Goal: Information Seeking & Learning: Learn about a topic

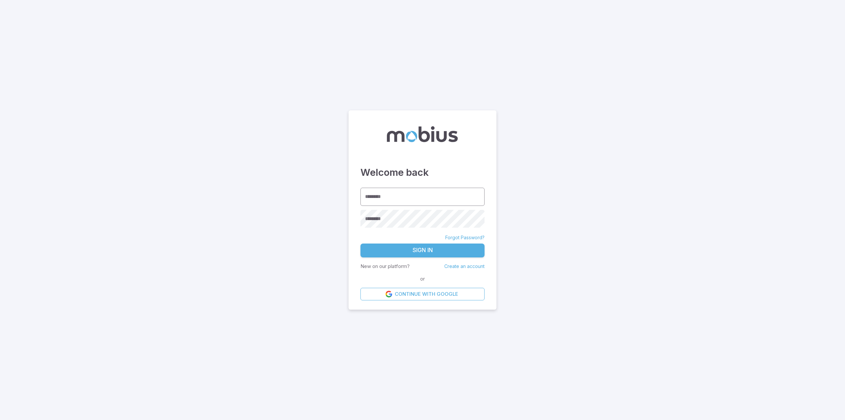
click at [412, 199] on input "********" at bounding box center [423, 197] width 124 height 18
type input "**********"
click at [411, 248] on button "Sign In" at bounding box center [423, 250] width 124 height 14
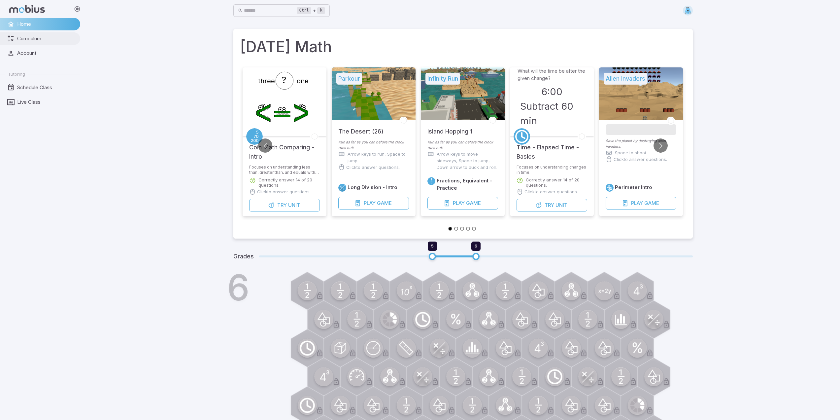
click at [22, 36] on span "Curriculum" at bounding box center [46, 38] width 58 height 7
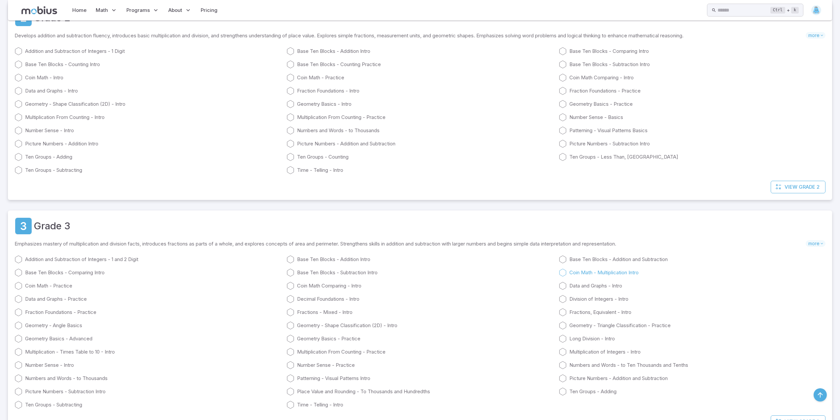
scroll to position [264, 0]
click at [815, 247] on span "more" at bounding box center [816, 246] width 20 height 7
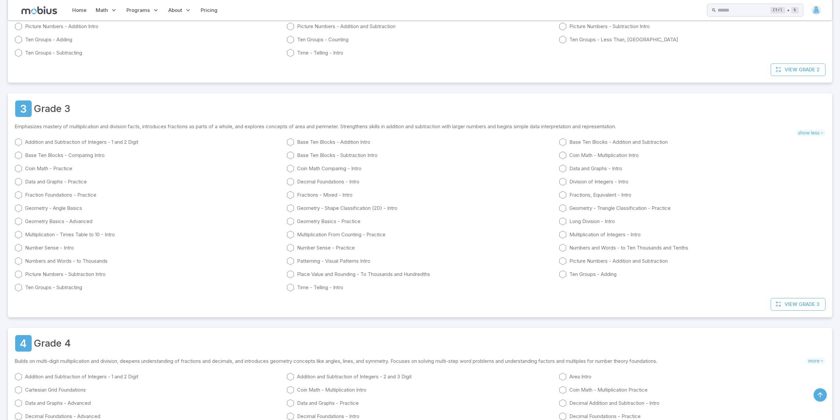
scroll to position [385, 0]
click at [811, 298] on link "View Grade 3" at bounding box center [798, 303] width 55 height 13
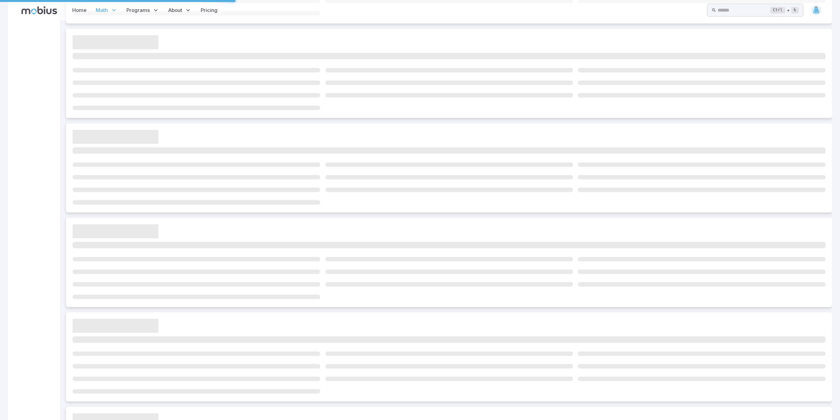
scroll to position [0, 0]
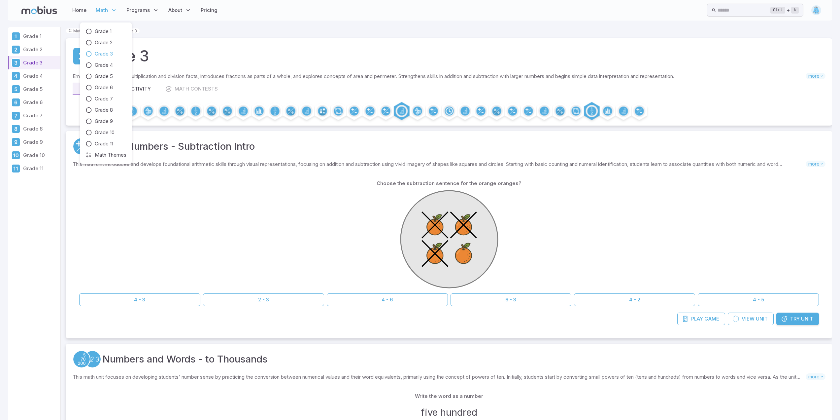
click at [112, 11] on icon at bounding box center [114, 10] width 7 height 7
click at [111, 10] on icon at bounding box center [114, 10] width 7 height 7
click at [816, 77] on span "more" at bounding box center [816, 76] width 20 height 7
click at [818, 162] on span "more" at bounding box center [816, 163] width 20 height 7
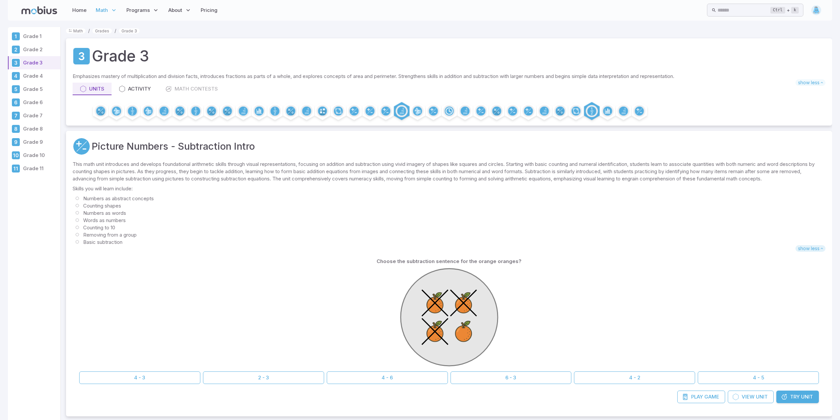
click at [818, 252] on span "show less" at bounding box center [811, 248] width 30 height 7
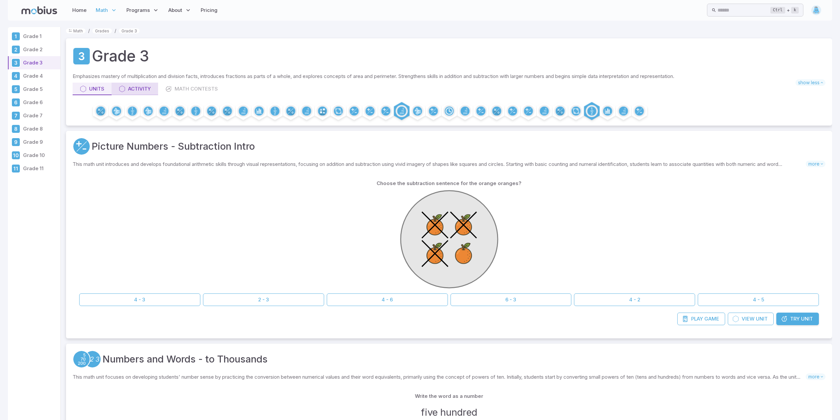
click at [148, 84] on link "Activity" at bounding box center [135, 89] width 47 height 13
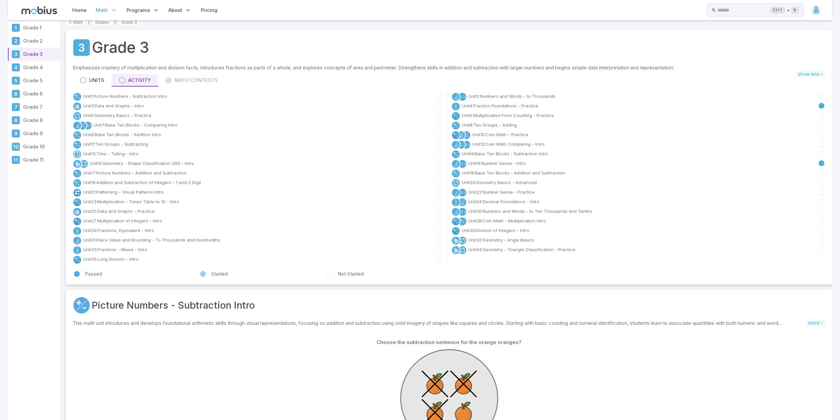
scroll to position [11, 0]
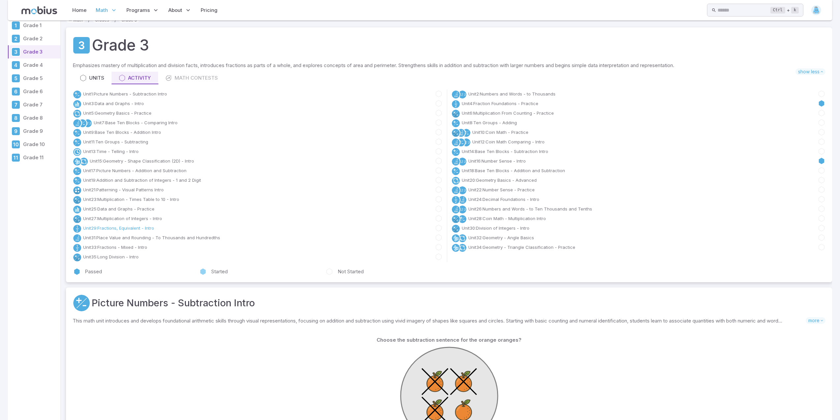
click at [98, 228] on link "Unit 29 : Fractions, Equivalent - Intro" at bounding box center [118, 228] width 71 height 7
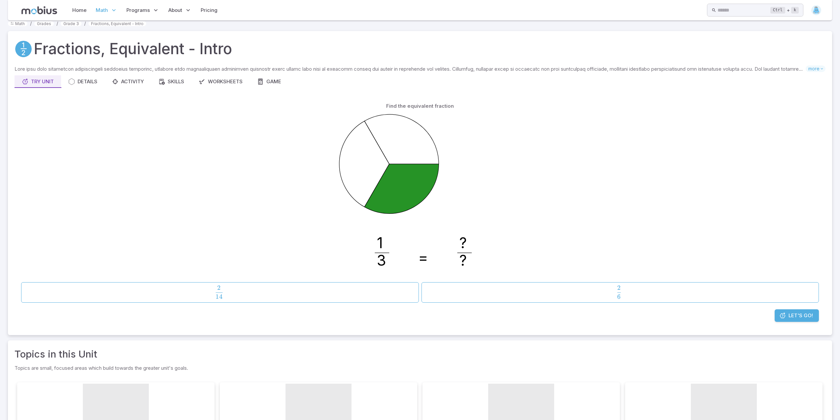
scroll to position [11, 0]
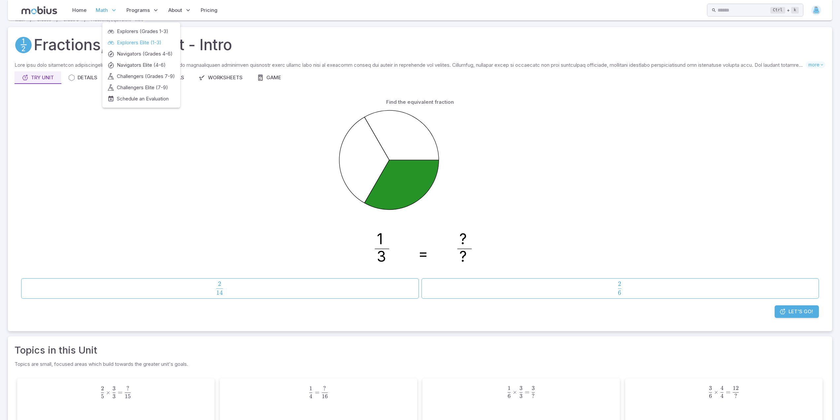
drag, startPoint x: 149, startPoint y: 27, endPoint x: 156, endPoint y: 41, distance: 15.2
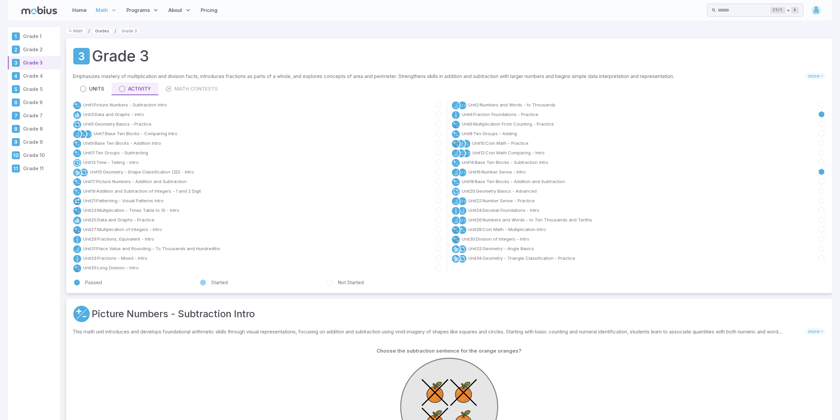
click at [97, 31] on link "Grades" at bounding box center [101, 30] width 19 height 5
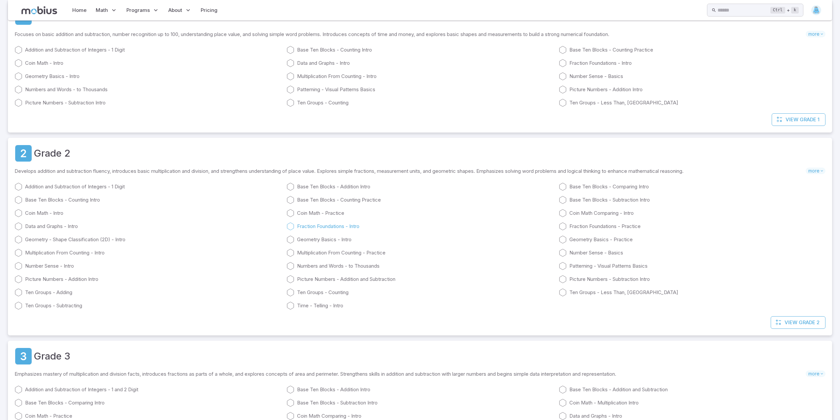
scroll to position [121, 0]
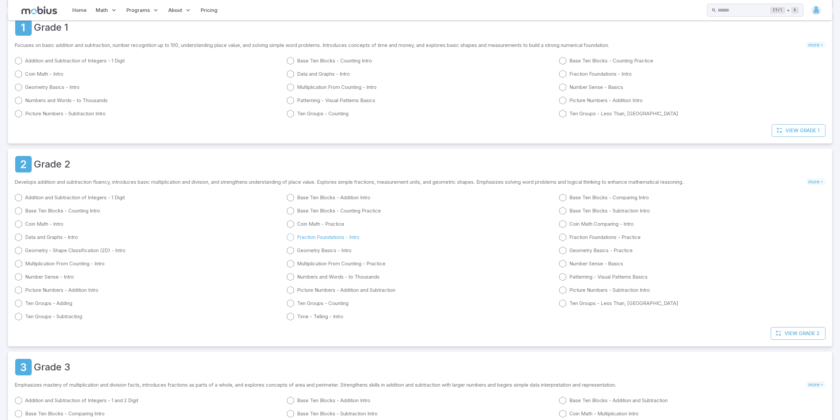
click at [350, 237] on link "Fraction Foundations - Intro" at bounding box center [420, 237] width 267 height 8
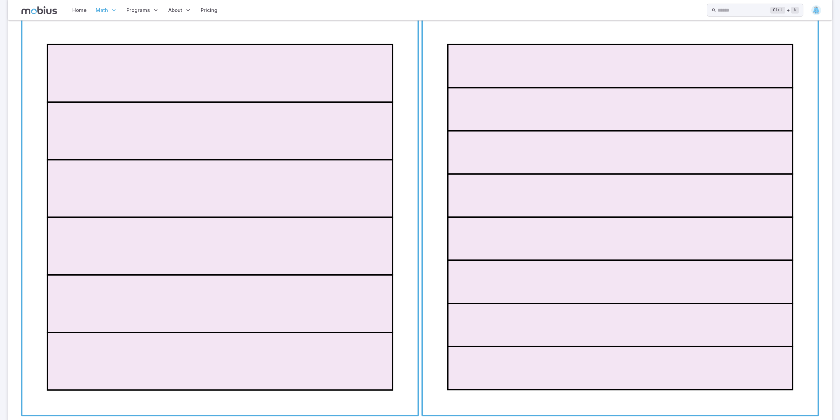
scroll to position [132, 0]
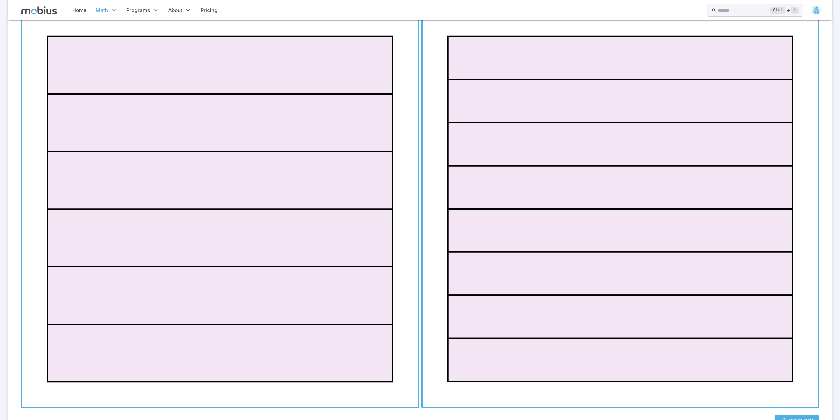
click at [281, 226] on span "button" at bounding box center [219, 208] width 395 height 395
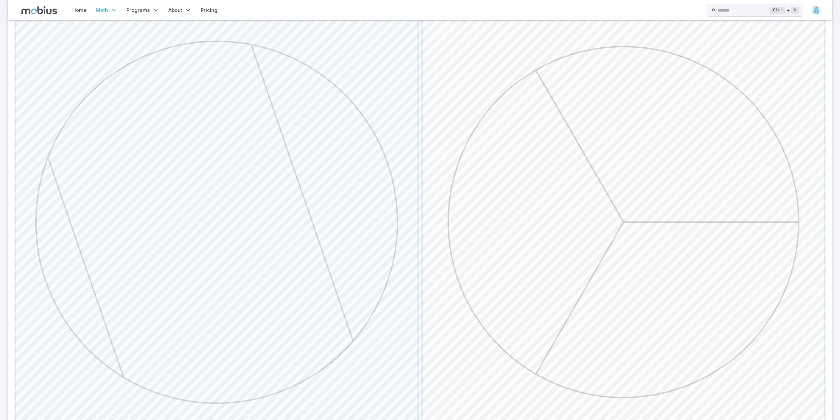
scroll to position [187, 0]
click at [614, 182] on span "button" at bounding box center [624, 224] width 402 height 402
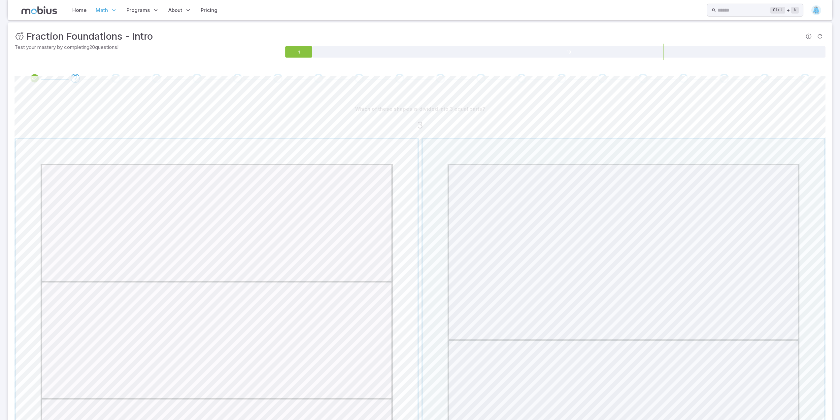
scroll to position [88, 0]
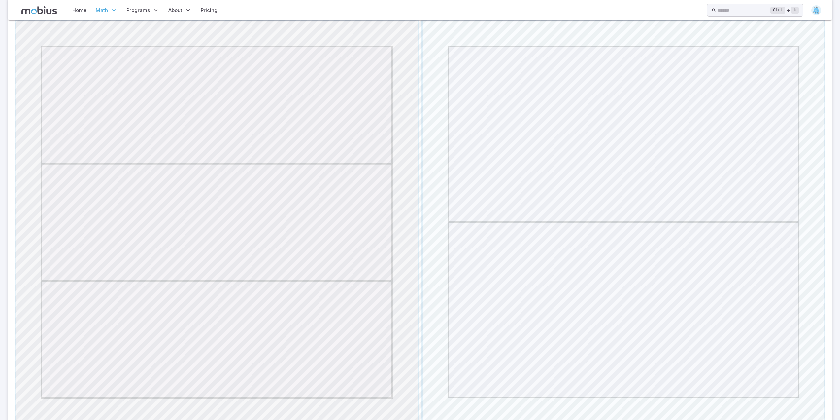
click at [145, 269] on span "button" at bounding box center [217, 222] width 402 height 402
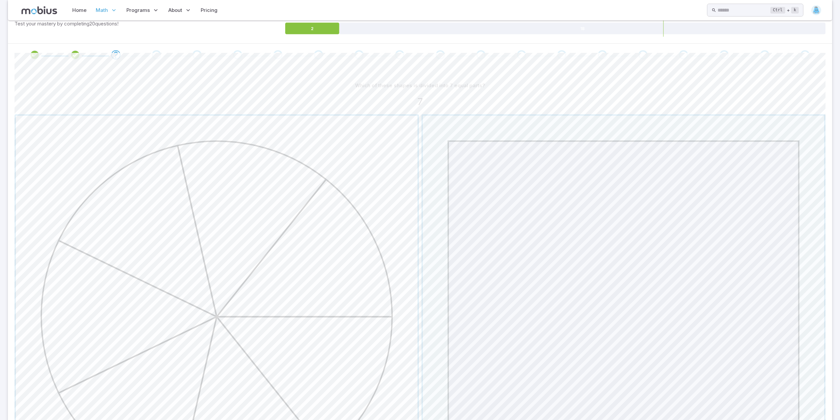
scroll to position [121, 0]
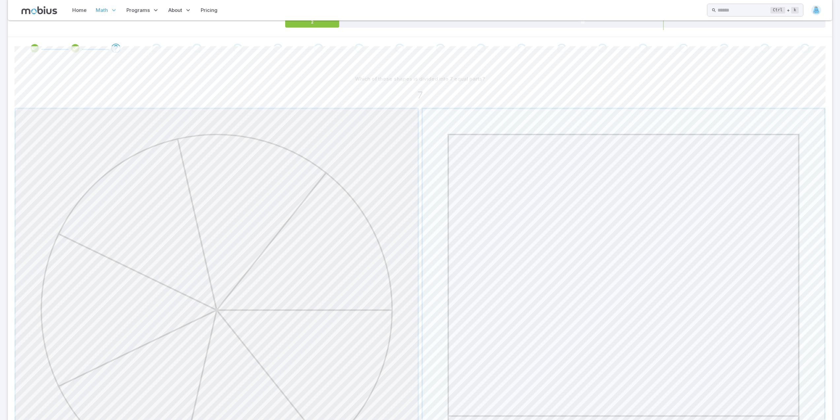
click at [239, 231] on span "button" at bounding box center [217, 310] width 402 height 402
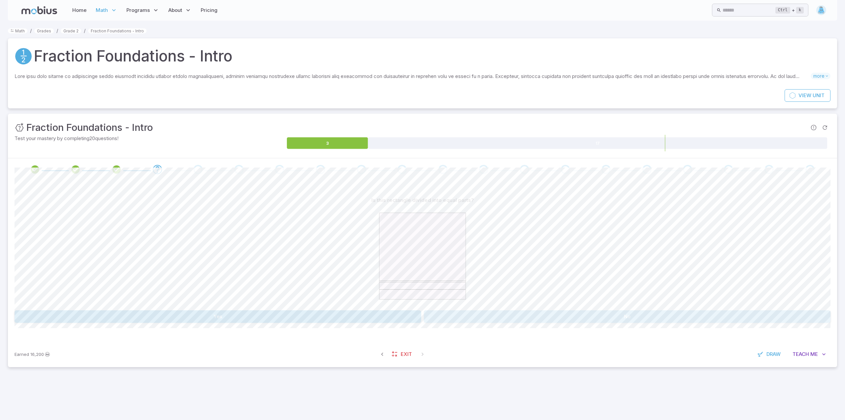
click at [464, 313] on button "No" at bounding box center [627, 316] width 407 height 13
click at [822, 94] on span "Unit" at bounding box center [819, 95] width 12 height 7
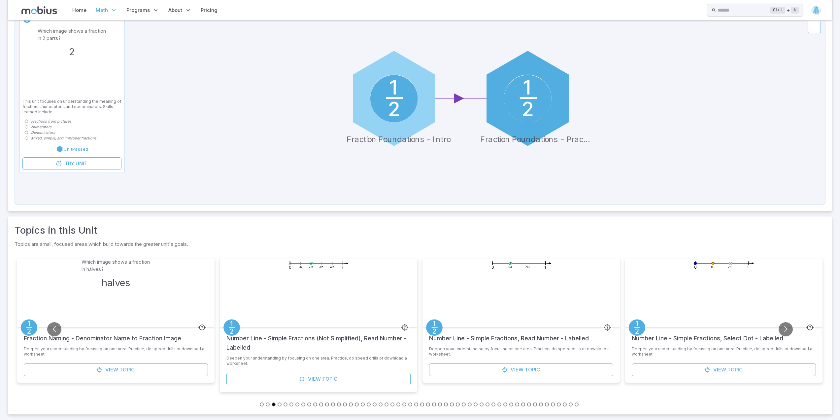
scroll to position [95, 0]
click at [94, 367] on link "View Topic" at bounding box center [116, 368] width 184 height 13
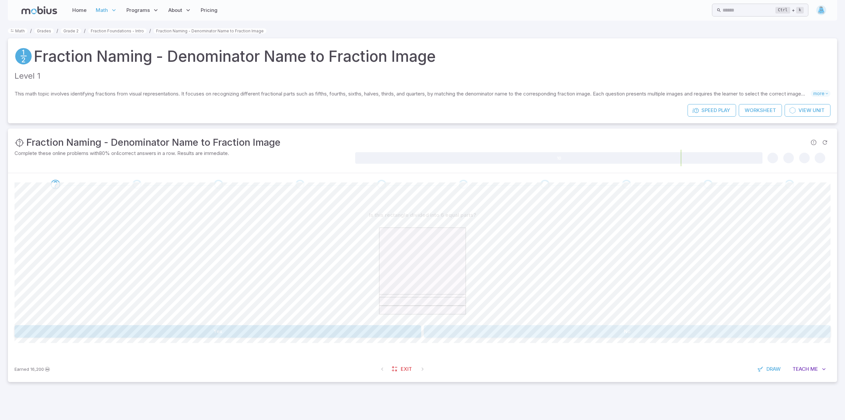
click at [526, 331] on button "No" at bounding box center [627, 331] width 407 height 13
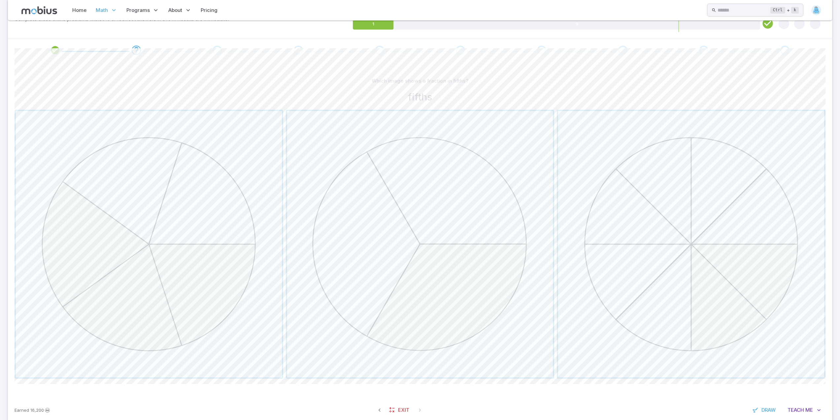
scroll to position [138, 0]
click at [201, 270] on span "button" at bounding box center [149, 240] width 266 height 266
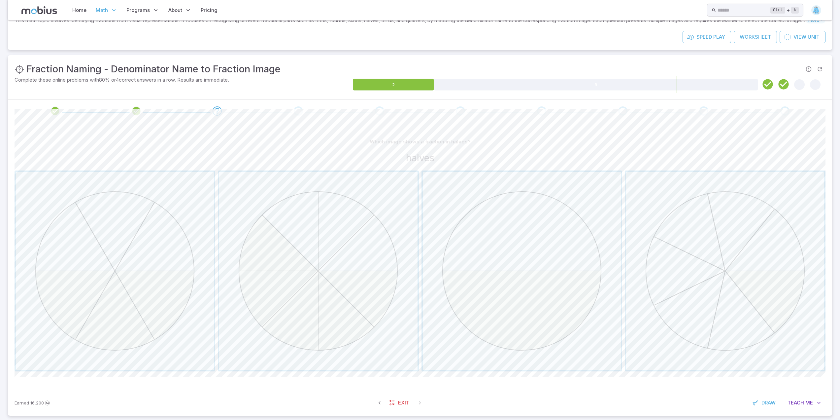
scroll to position [70, 0]
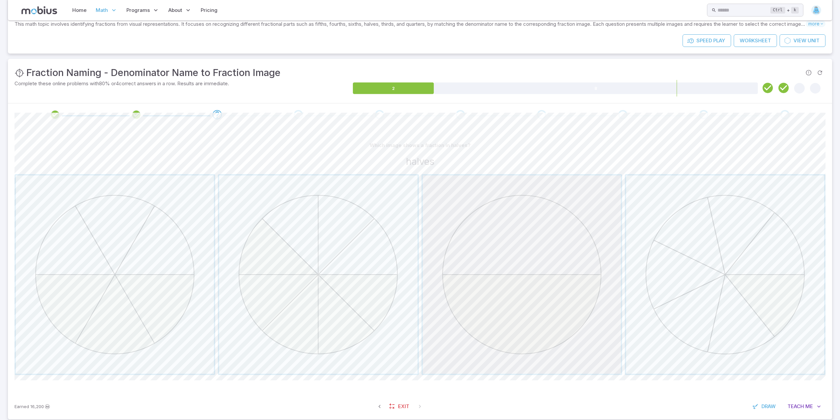
click at [567, 265] on span "button" at bounding box center [522, 274] width 198 height 198
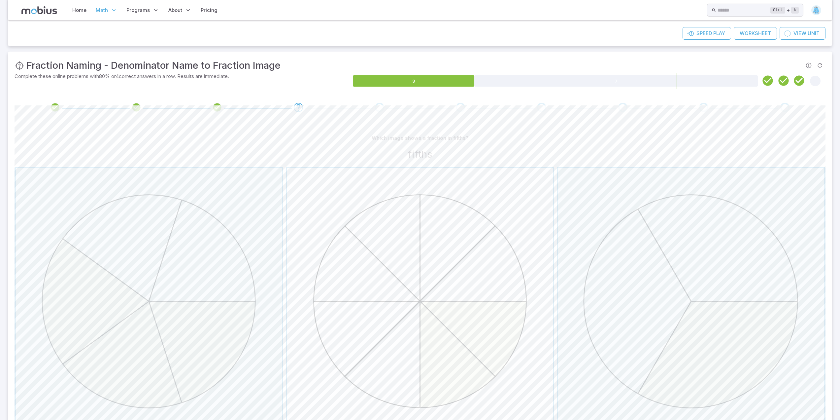
scroll to position [81, 0]
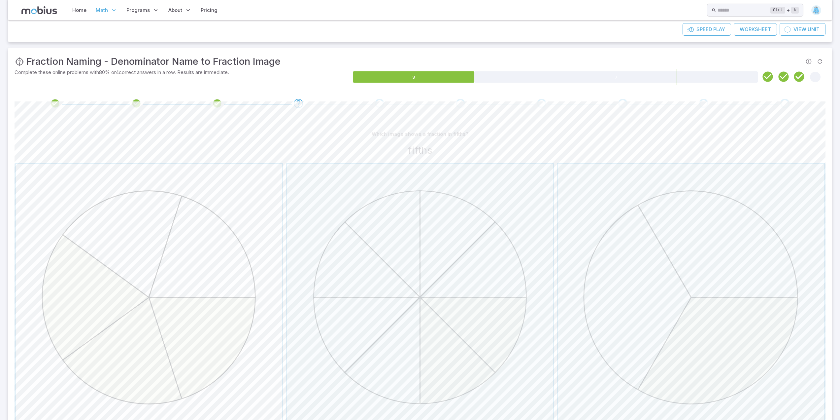
click at [154, 218] on span "button" at bounding box center [149, 297] width 266 height 266
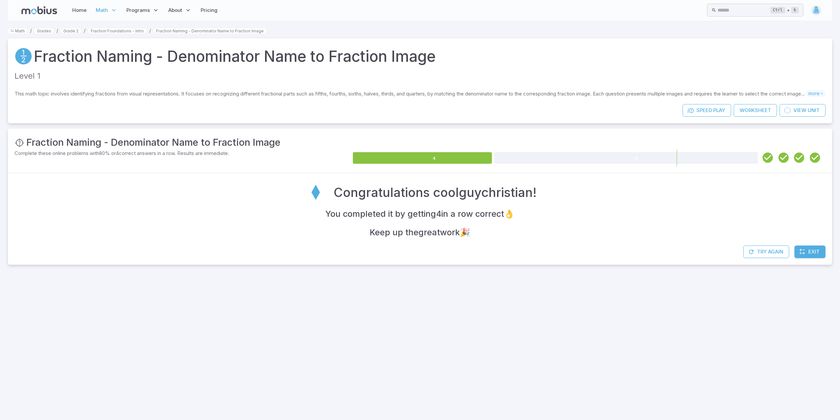
scroll to position [0, 0]
click at [810, 104] on link "View Unit" at bounding box center [808, 110] width 46 height 13
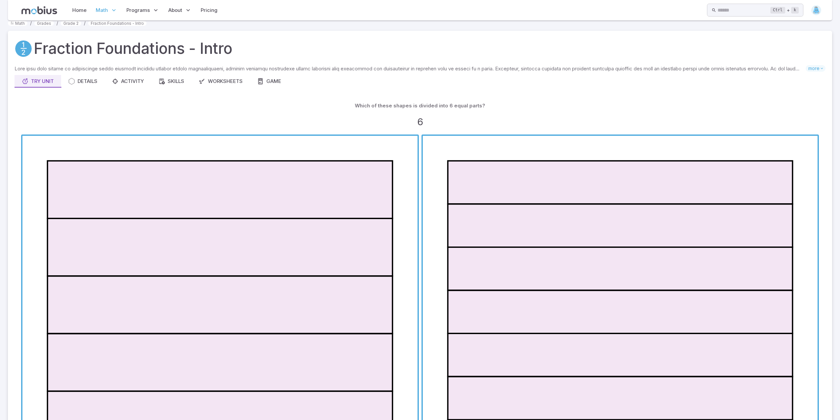
scroll to position [11, 0]
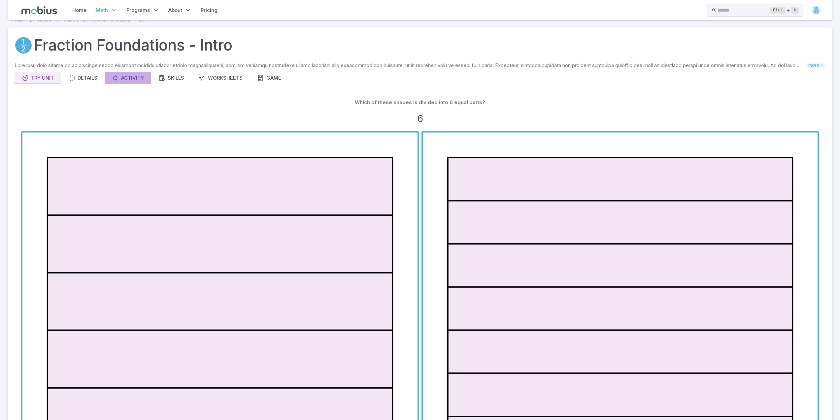
click at [139, 79] on div "Activity" at bounding box center [128, 77] width 32 height 7
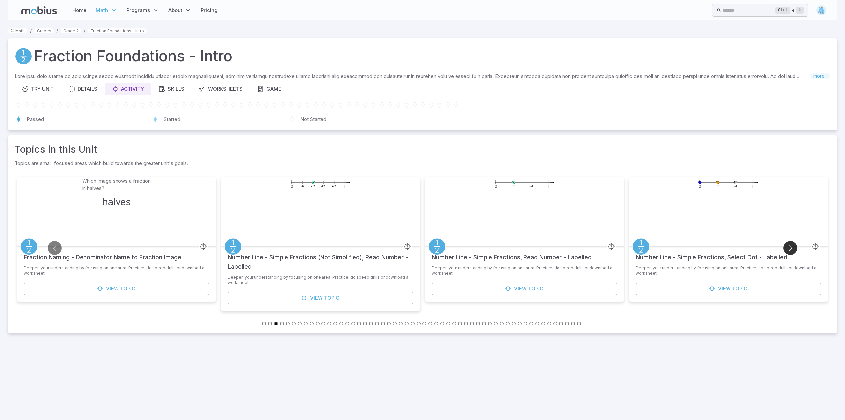
click at [790, 250] on button "Go to next slide" at bounding box center [791, 248] width 14 height 14
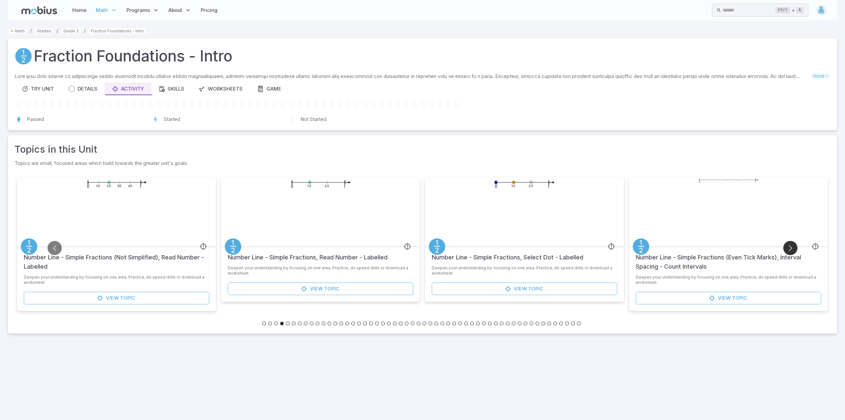
click at [791, 250] on button "Go to next slide" at bounding box center [791, 248] width 14 height 14
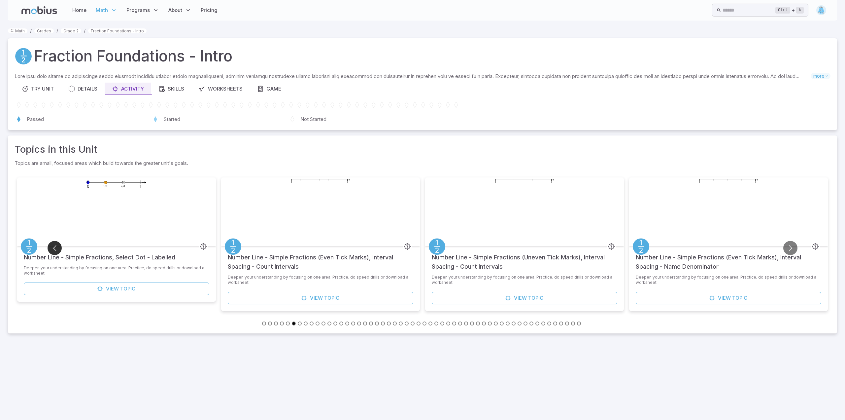
click at [54, 246] on button "Go to previous slide" at bounding box center [55, 248] width 14 height 14
click at [56, 245] on button "Go to previous slide" at bounding box center [55, 248] width 14 height 14
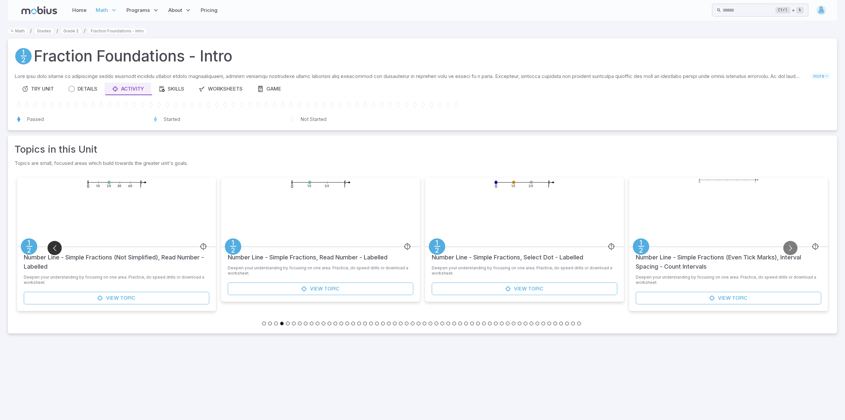
click at [56, 245] on button "Go to previous slide" at bounding box center [55, 248] width 14 height 14
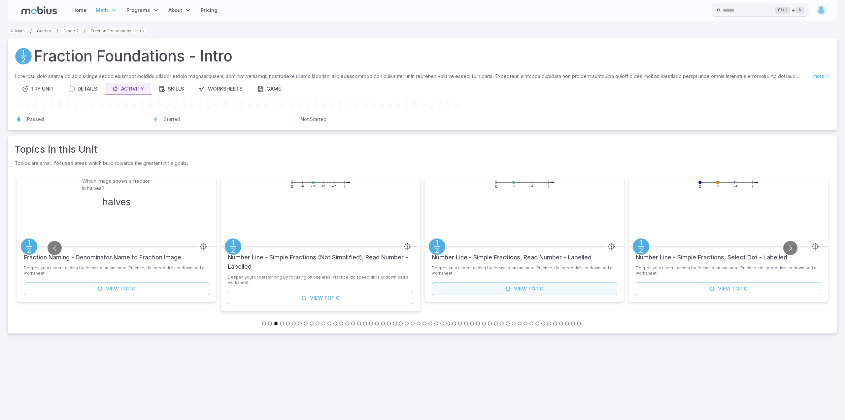
click at [523, 292] on span "View" at bounding box center [520, 288] width 13 height 7
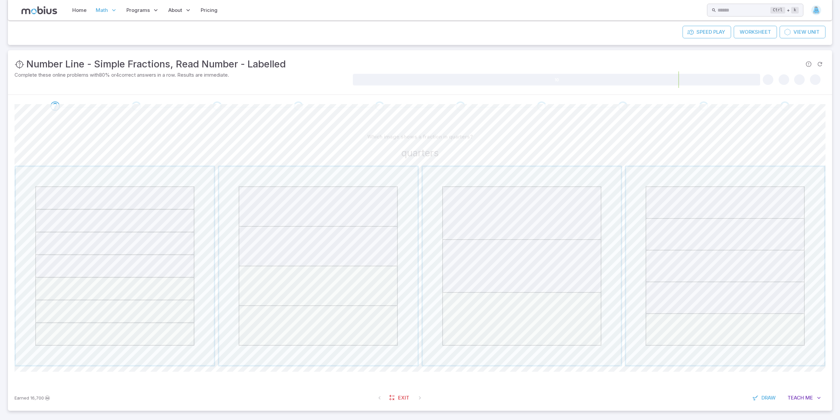
scroll to position [81, 0]
click at [298, 269] on span "button" at bounding box center [318, 263] width 198 height 198
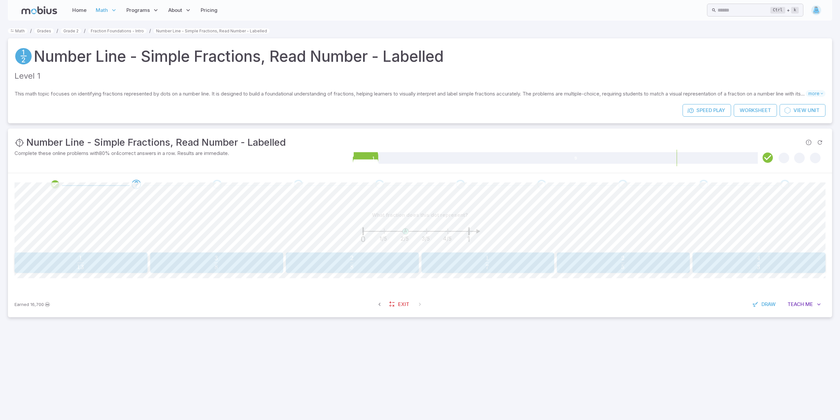
scroll to position [0, 0]
click at [628, 254] on button "2 5 \frac{2}{5} 5 2 ​" at bounding box center [627, 262] width 134 height 20
click at [366, 260] on span "3 1 ​" at bounding box center [353, 262] width 122 height 13
click at [214, 257] on span "3 1 ​" at bounding box center [217, 262] width 122 height 13
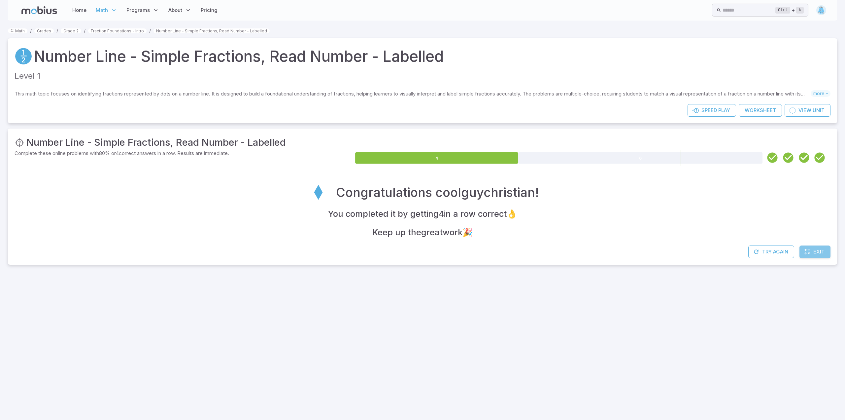
click at [826, 249] on link "Exit" at bounding box center [815, 251] width 31 height 13
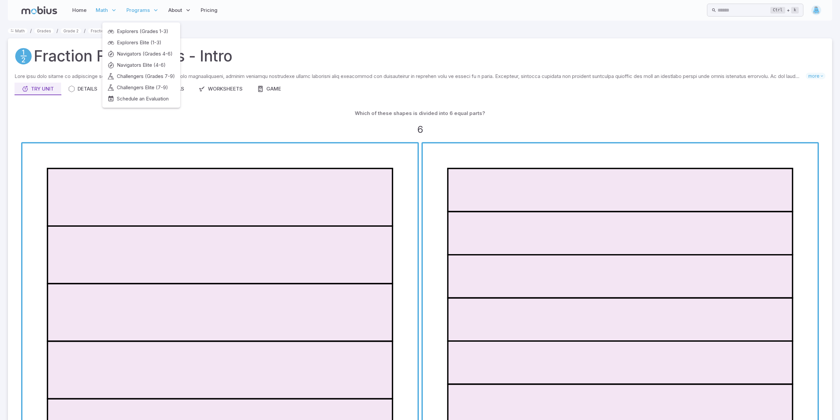
click at [142, 12] on span "Programs" at bounding box center [137, 10] width 23 height 7
click at [72, 30] on link "Grade 2" at bounding box center [71, 30] width 20 height 5
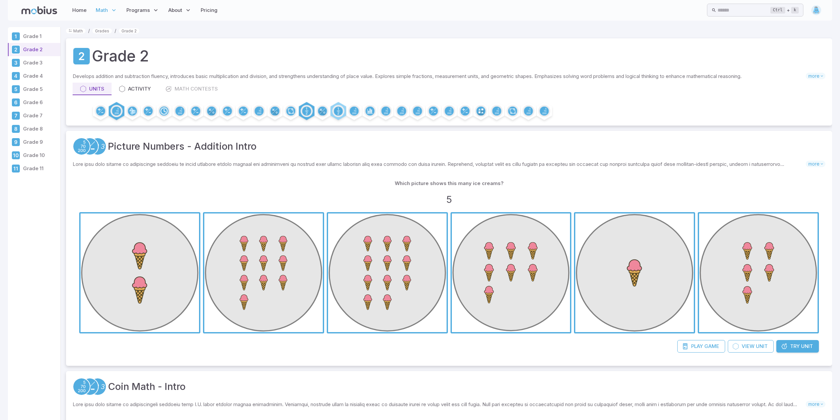
click at [37, 61] on p "Grade 3" at bounding box center [40, 62] width 35 height 7
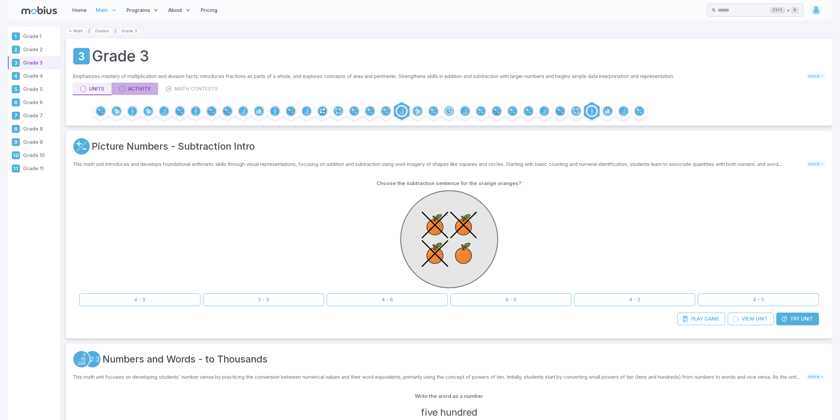
click at [141, 89] on div "Activity" at bounding box center [135, 88] width 32 height 7
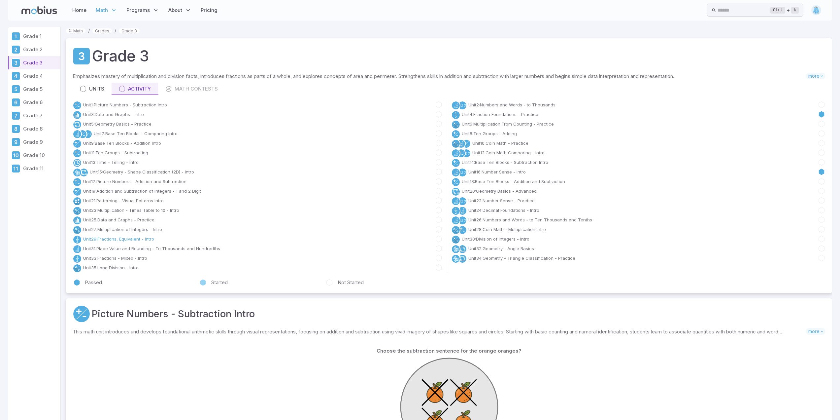
click at [135, 236] on link "Unit 29 : Fractions, Equivalent - Intro" at bounding box center [118, 238] width 71 height 7
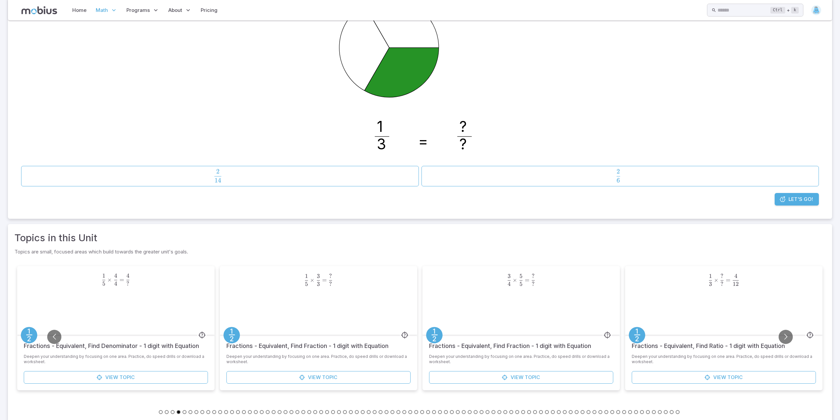
scroll to position [121, 0]
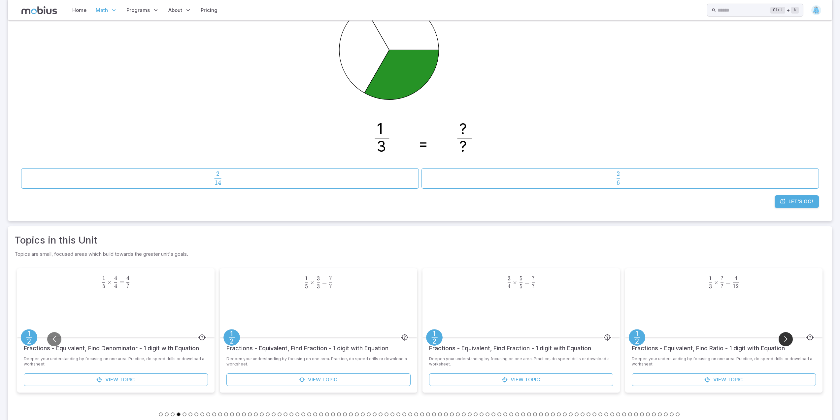
click at [786, 334] on button "Go to next slide" at bounding box center [786, 339] width 14 height 14
click at [787, 334] on button "Go to next slide" at bounding box center [786, 339] width 14 height 14
click at [789, 336] on button "Go to next slide" at bounding box center [786, 339] width 14 height 14
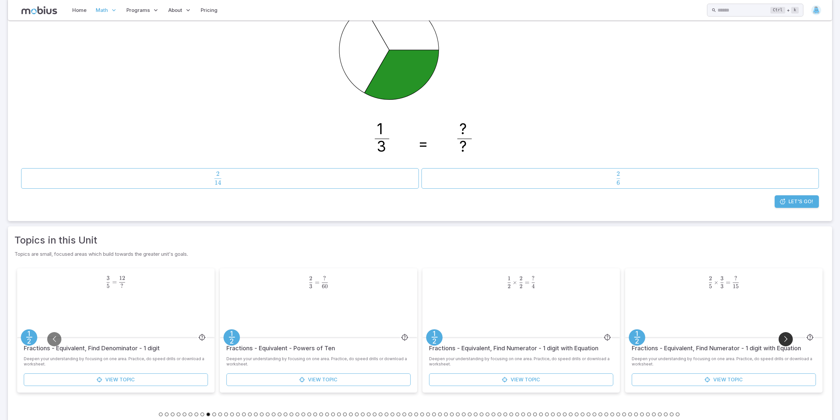
click at [789, 336] on button "Go to next slide" at bounding box center [786, 339] width 14 height 14
click at [790, 334] on button "Go to next slide" at bounding box center [786, 339] width 14 height 14
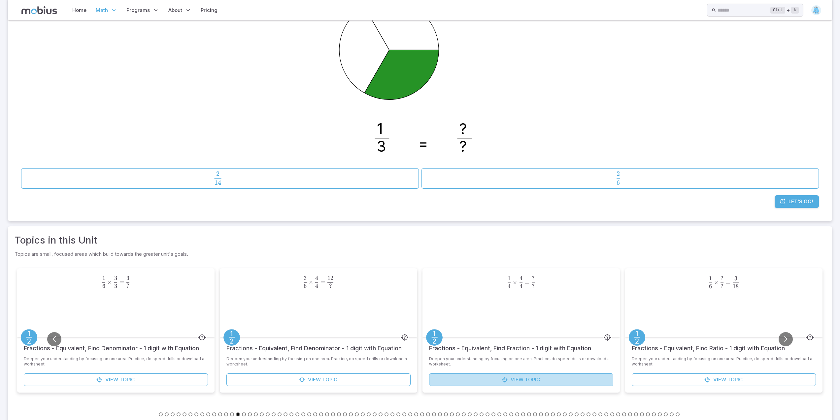
click at [491, 378] on link "View Topic" at bounding box center [521, 379] width 184 height 13
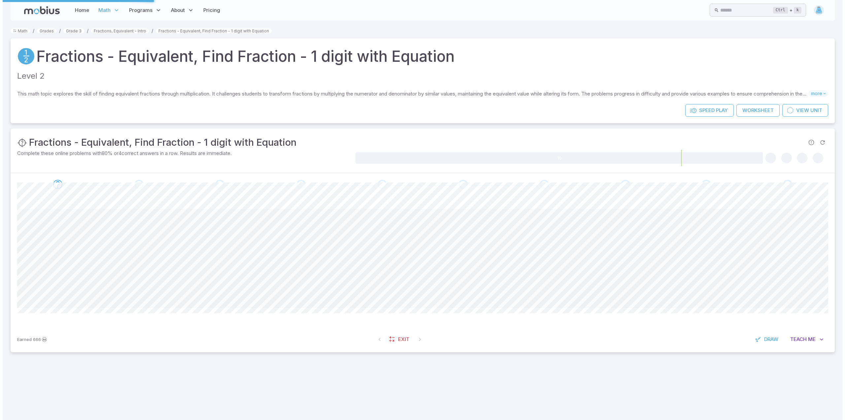
scroll to position [0, 0]
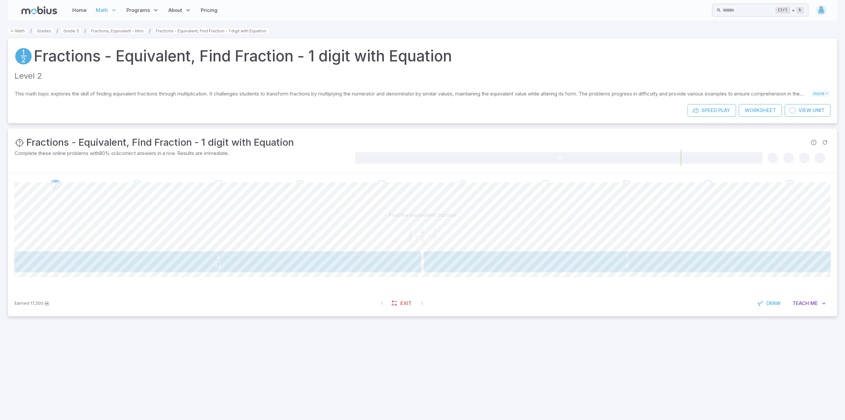
click at [359, 253] on button "4 24 \frac{4}{24} 24 4 ​" at bounding box center [218, 261] width 407 height 20
click at [543, 266] on span "30 5 ​" at bounding box center [624, 261] width 378 height 13
click at [607, 256] on span "8 4 ​" at bounding box center [624, 261] width 378 height 13
click at [607, 256] on span "20 4 ​" at bounding box center [624, 261] width 378 height 13
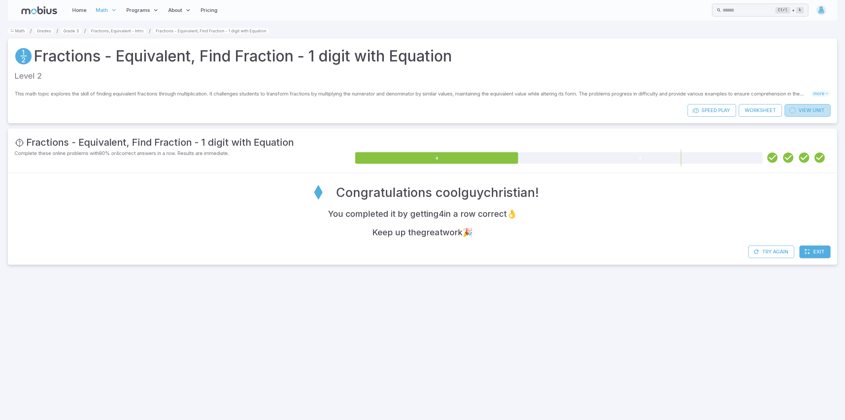
click at [813, 112] on span "Unit" at bounding box center [819, 110] width 12 height 7
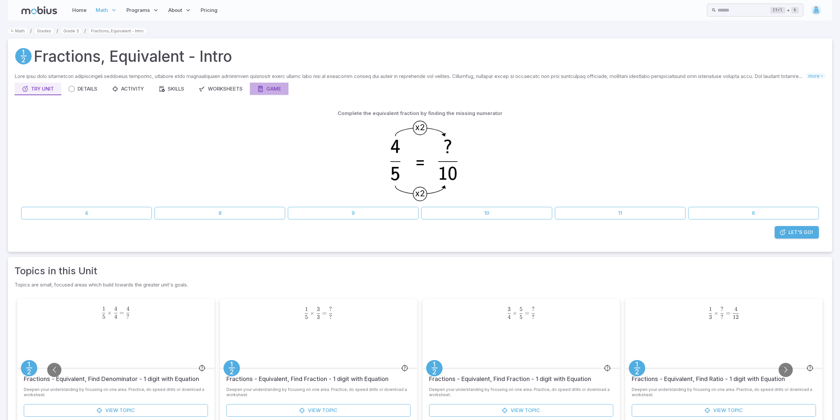
click at [277, 93] on link "Game" at bounding box center [269, 89] width 39 height 13
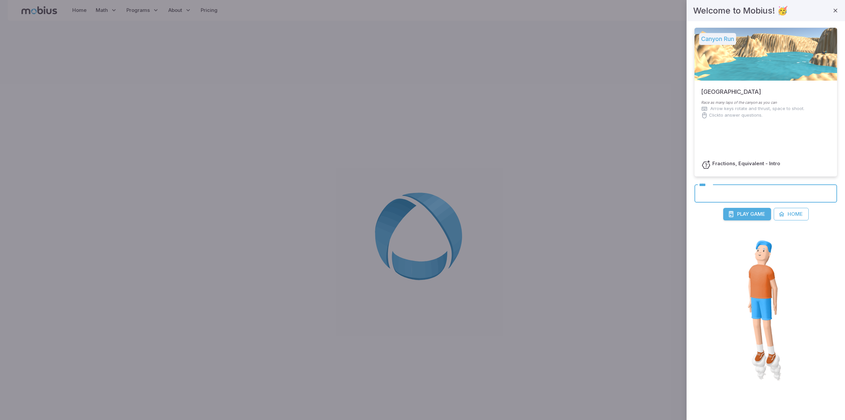
click at [724, 195] on input "****" at bounding box center [766, 193] width 143 height 18
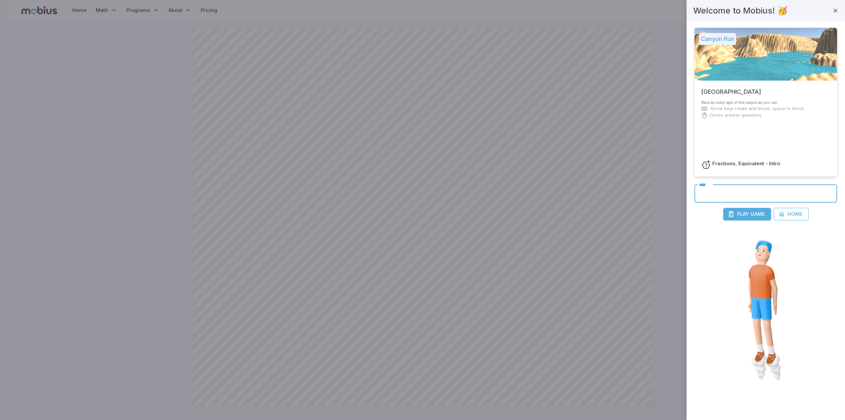
type input "*"
click at [836, 11] on icon "button" at bounding box center [836, 10] width 7 height 7
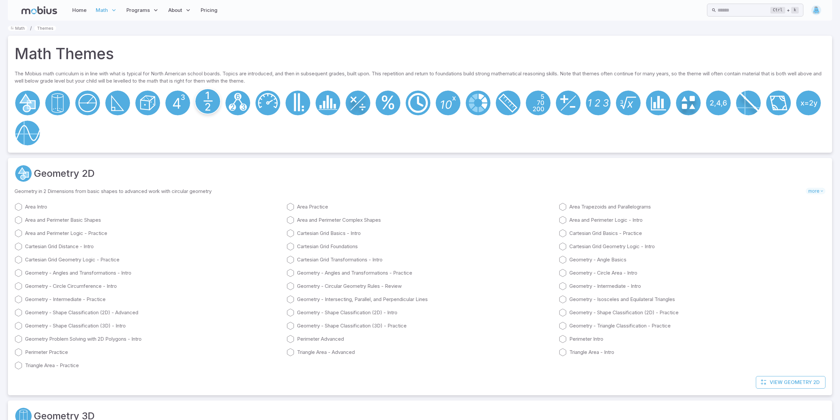
click at [210, 105] on circle at bounding box center [208, 101] width 25 height 25
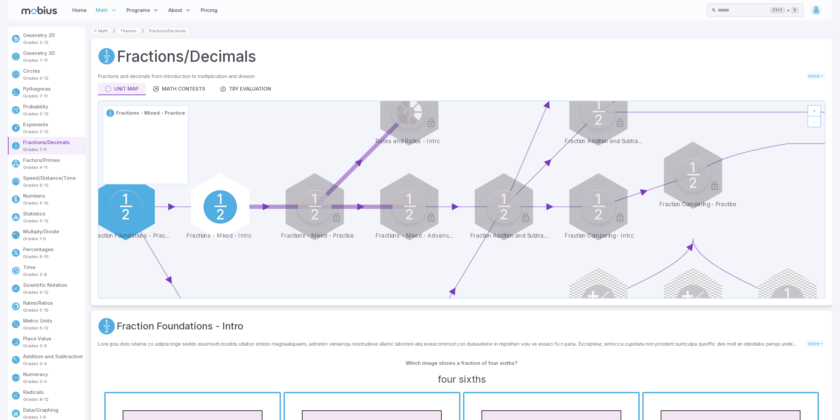
click at [323, 208] on circle at bounding box center [315, 207] width 34 height 34
click at [313, 204] on circle at bounding box center [315, 207] width 34 height 34
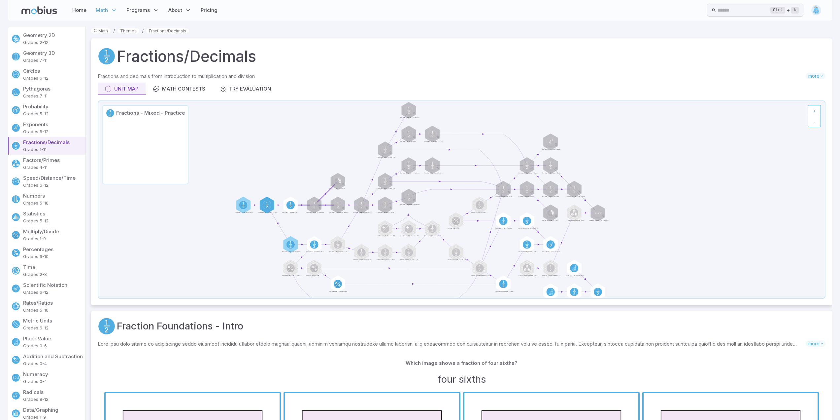
click at [313, 204] on circle at bounding box center [314, 205] width 8 height 8
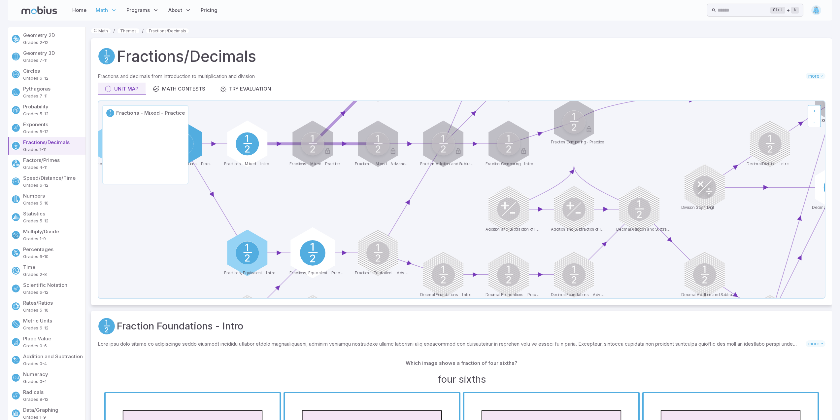
click at [314, 249] on circle at bounding box center [312, 252] width 25 height 25
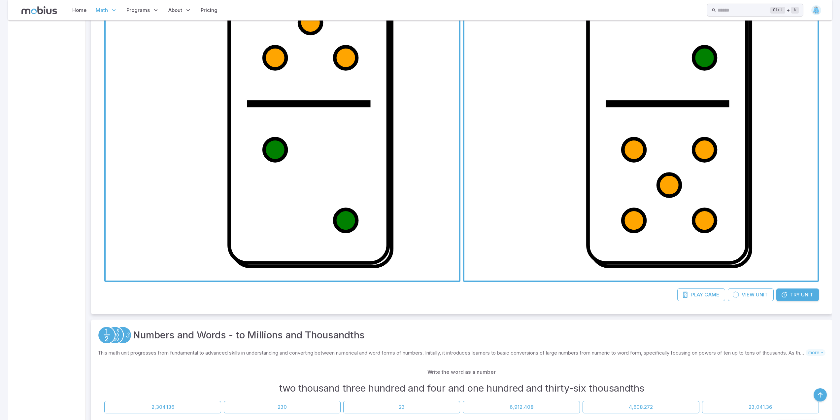
scroll to position [1893, 0]
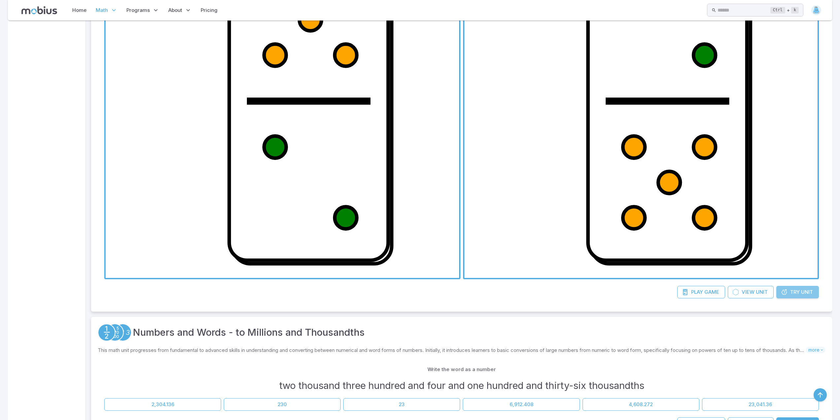
click at [810, 294] on span "Unit" at bounding box center [807, 291] width 12 height 7
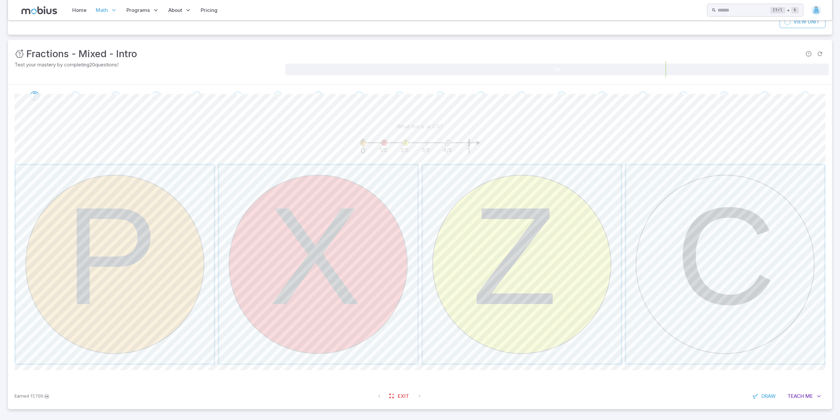
scroll to position [75, 0]
click at [544, 232] on span "button" at bounding box center [522, 263] width 198 height 198
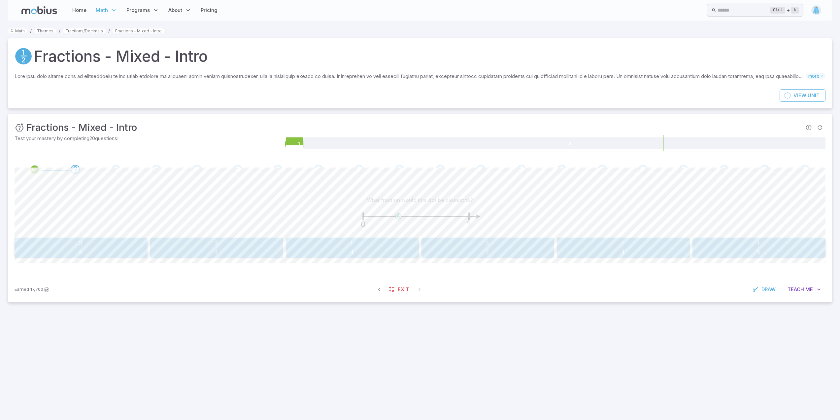
scroll to position [0, 0]
click at [801, 288] on span "Teach" at bounding box center [801, 289] width 17 height 7
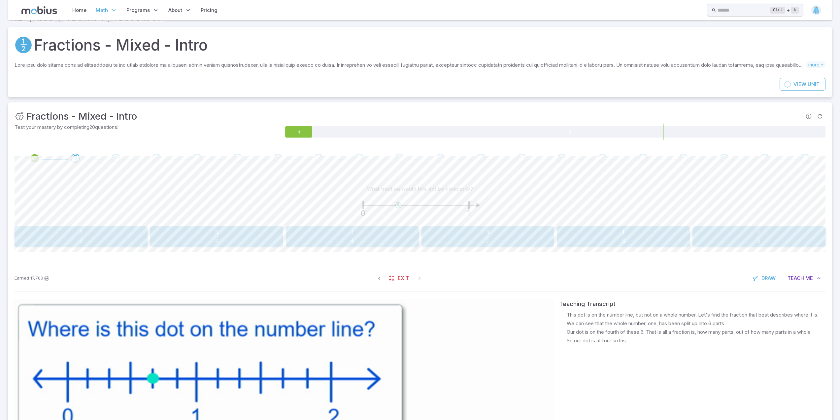
scroll to position [5, 0]
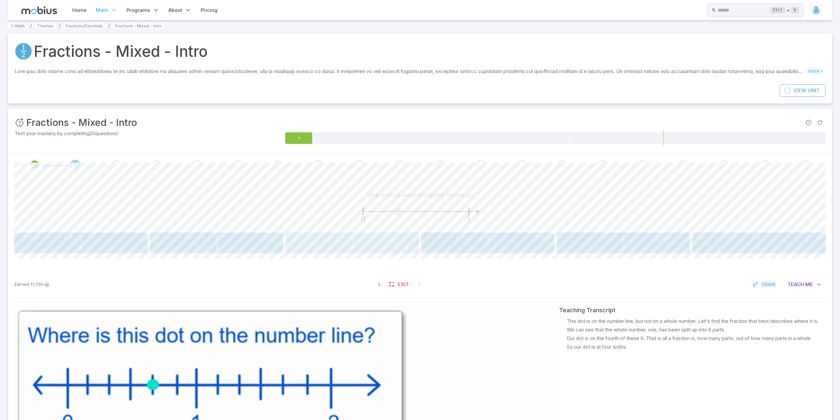
click at [386, 241] on span "4 1 ​" at bounding box center [352, 242] width 119 height 13
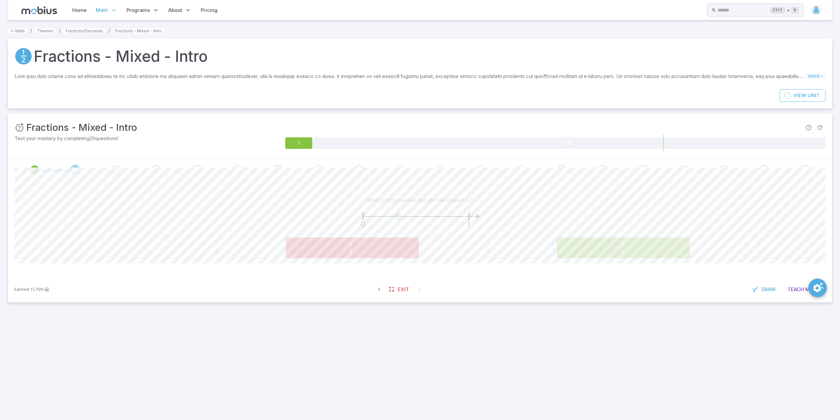
scroll to position [0, 0]
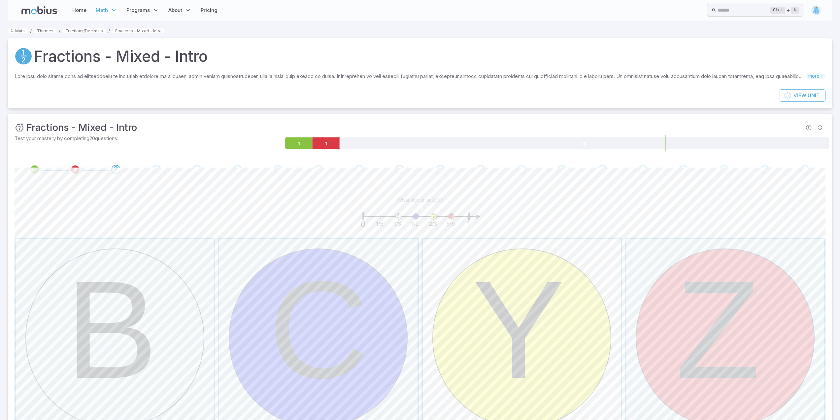
click at [466, 328] on span "button" at bounding box center [522, 338] width 198 height 198
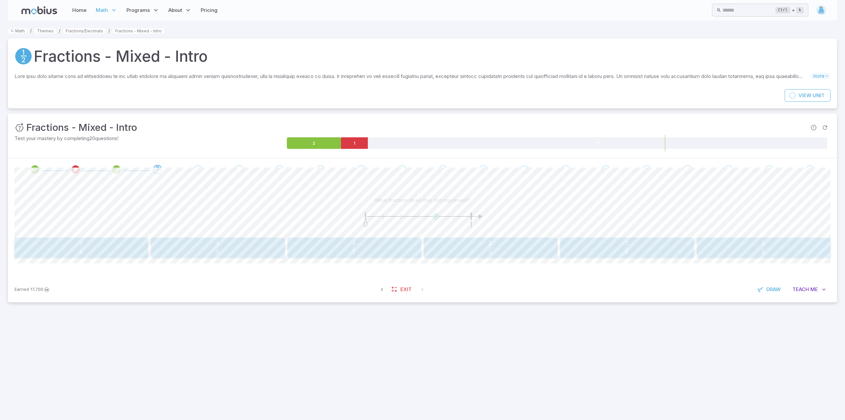
click at [389, 245] on span "7 4 ​" at bounding box center [354, 247] width 120 height 13
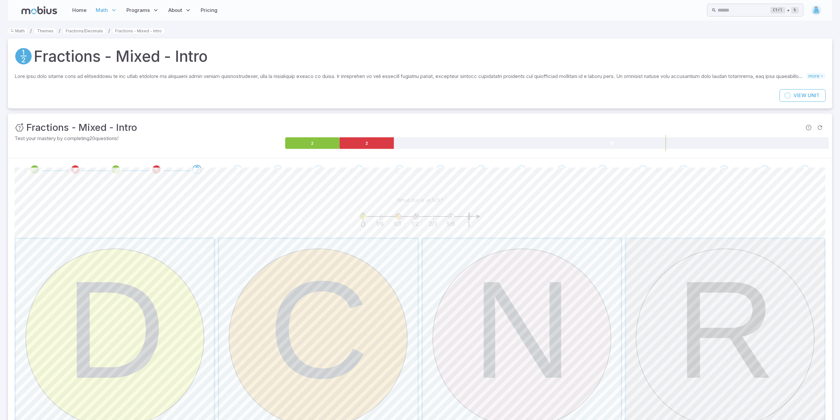
drag, startPoint x: 644, startPoint y: 354, endPoint x: 653, endPoint y: 346, distance: 11.0
click at [653, 346] on span "button" at bounding box center [725, 338] width 198 height 198
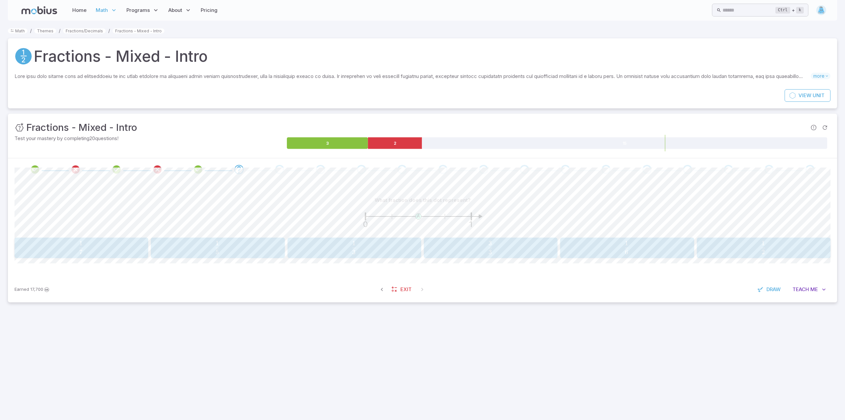
click at [761, 242] on span "2 1 ​" at bounding box center [763, 247] width 120 height 13
click at [492, 244] on span "​" at bounding box center [491, 245] width 1 height 9
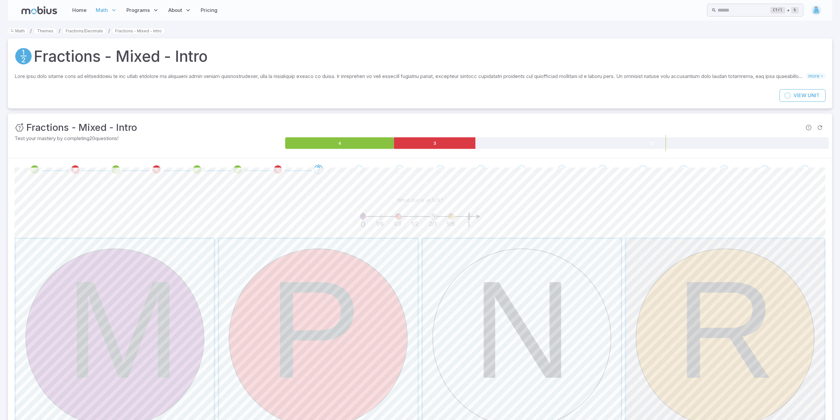
click at [696, 291] on span "button" at bounding box center [725, 338] width 198 height 198
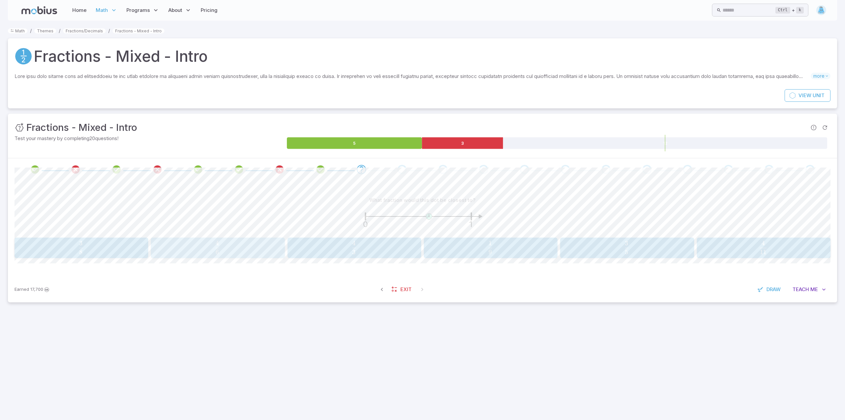
click at [237, 243] on span "6 4 ​" at bounding box center [217, 247] width 120 height 13
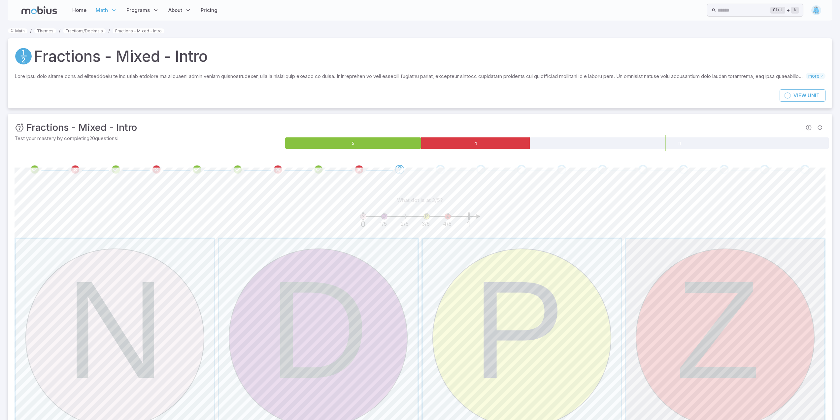
click at [697, 275] on span "button" at bounding box center [725, 338] width 198 height 198
click at [517, 268] on span "button" at bounding box center [522, 338] width 198 height 198
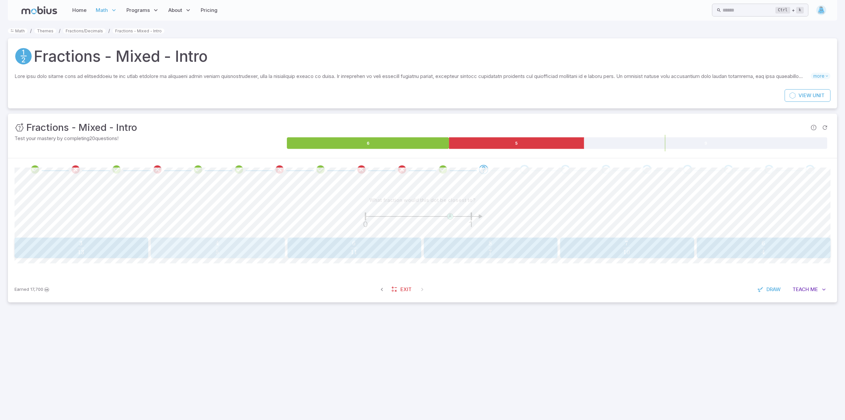
click at [221, 249] on span "5 4 ​" at bounding box center [217, 247] width 120 height 13
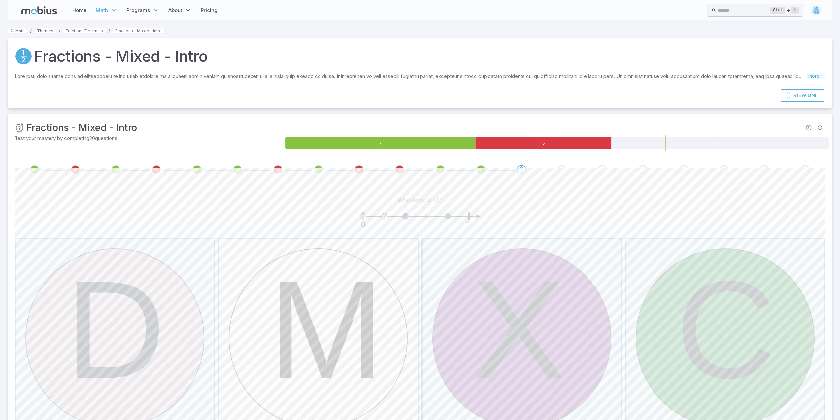
click at [388, 333] on span "button" at bounding box center [318, 338] width 198 height 198
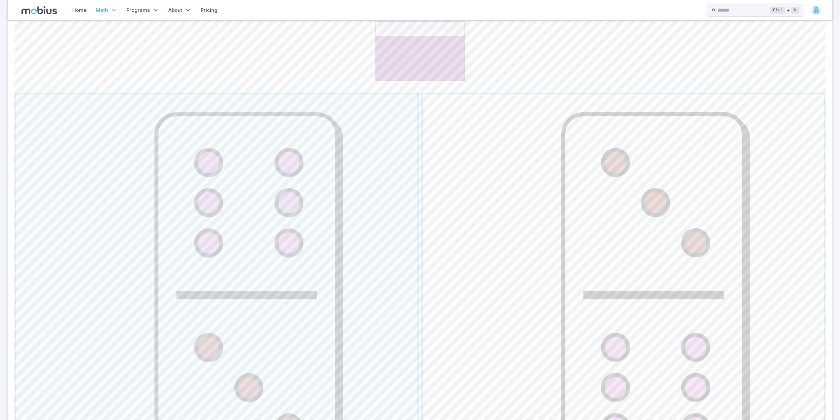
scroll to position [209, 0]
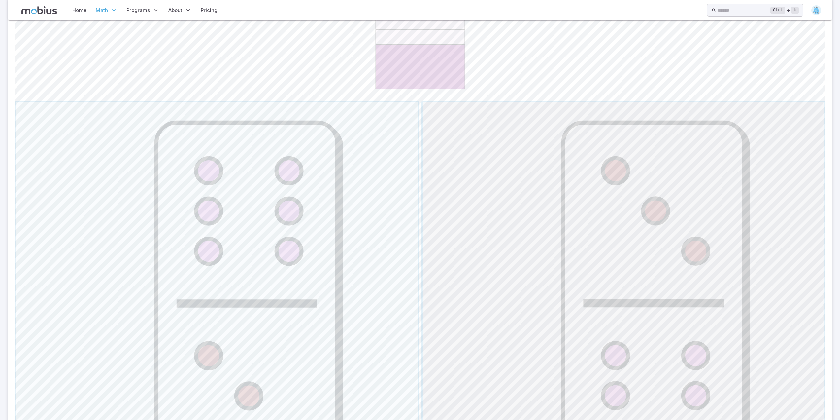
click at [642, 280] on span "button" at bounding box center [624, 303] width 402 height 402
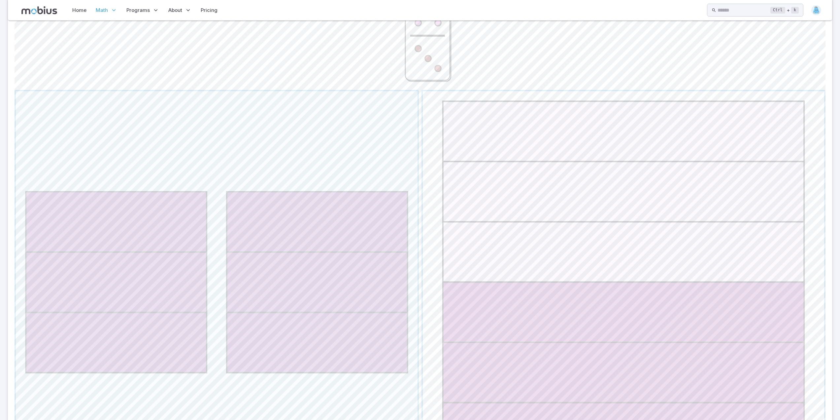
scroll to position [231, 0]
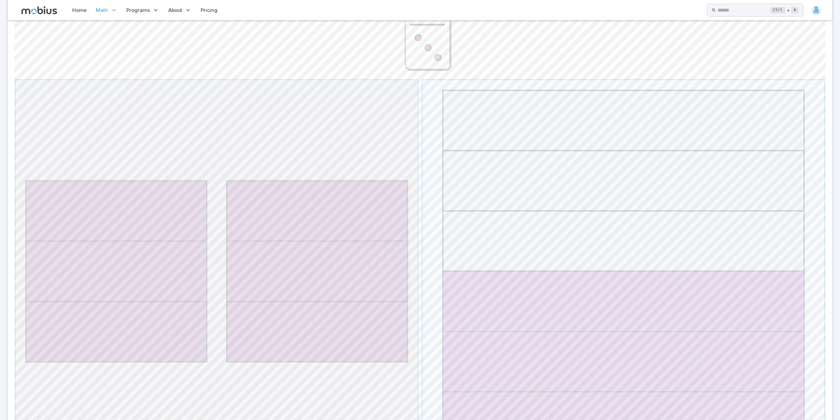
drag, startPoint x: 351, startPoint y: 207, endPoint x: 336, endPoint y: 209, distance: 15.0
click at [336, 209] on span "button" at bounding box center [217, 281] width 402 height 402
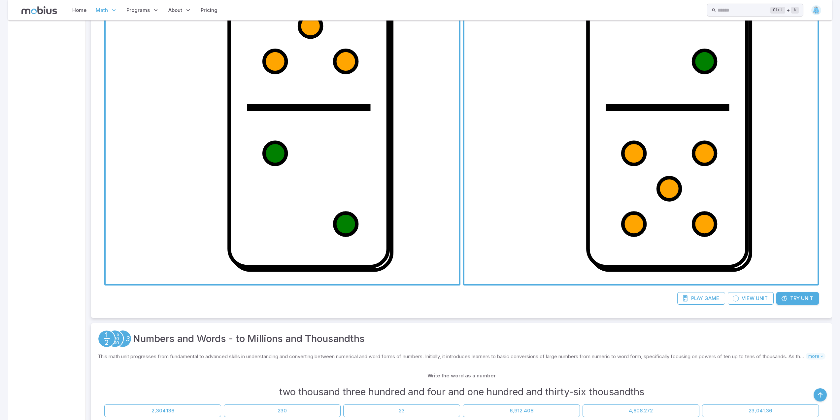
scroll to position [1893, 0]
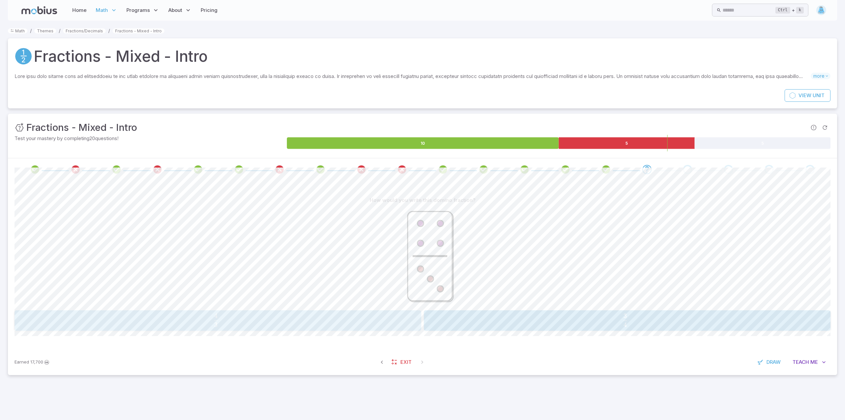
click at [357, 314] on span "3 4 ​" at bounding box center [216, 319] width 374 height 13
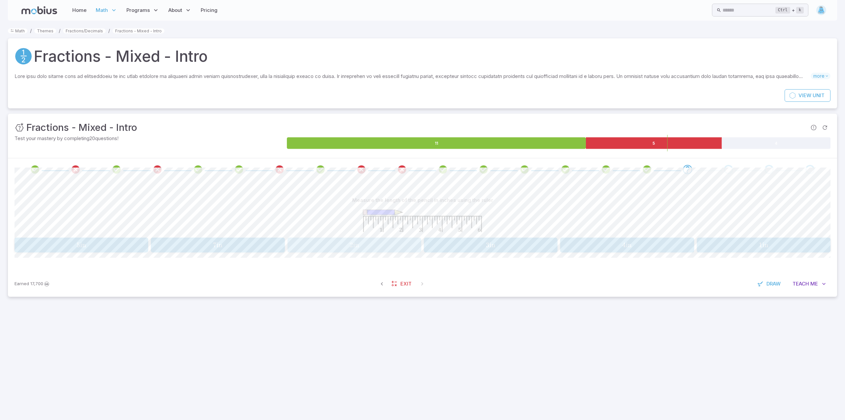
drag, startPoint x: 335, startPoint y: 250, endPoint x: 336, endPoint y: 247, distance: 3.4
click at [336, 247] on button "2 in 2\text{ in} 2 in" at bounding box center [355, 244] width 134 height 15
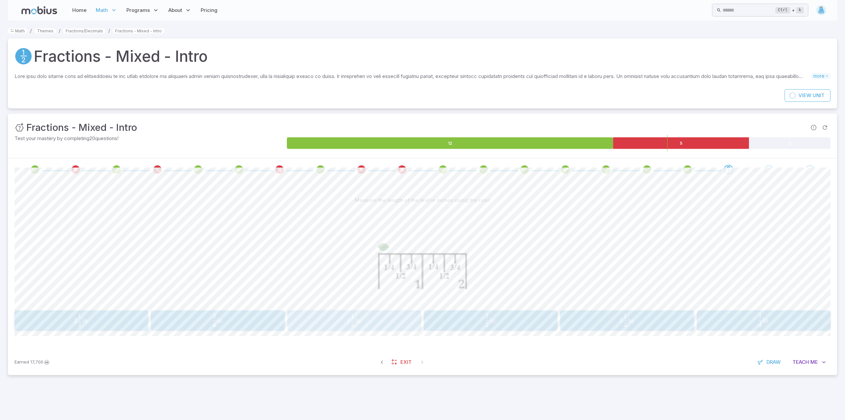
click at [358, 314] on span "1 4 1 ​ in" at bounding box center [354, 319] width 14 height 13
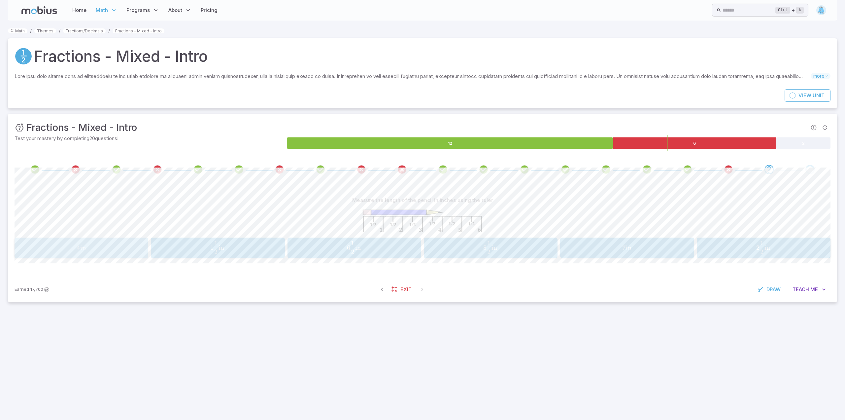
click at [90, 247] on span "4 in" at bounding box center [82, 248] width 130 height 8
drag, startPoint x: 229, startPoint y: 147, endPoint x: 83, endPoint y: 338, distance: 240.6
click at [83, 338] on div at bounding box center [422, 367] width 845 height 106
click at [347, 242] on div "4 in 4\text{ in} 4 in" at bounding box center [355, 247] width 130 height 15
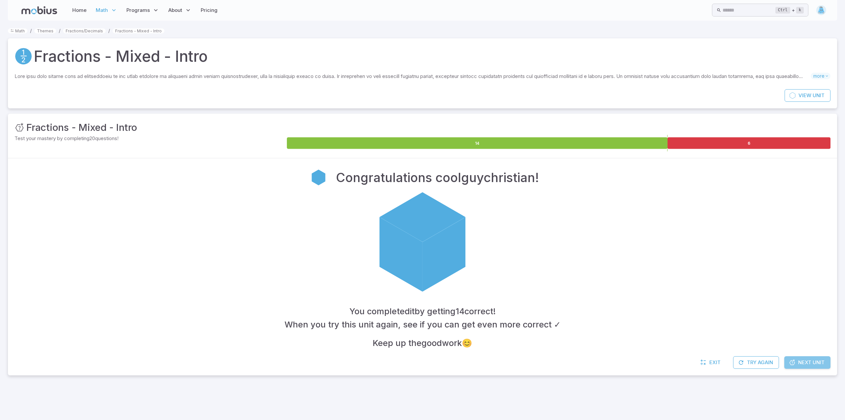
click at [807, 363] on span "Next Unit" at bounding box center [812, 362] width 26 height 7
